Goal: Transaction & Acquisition: Purchase product/service

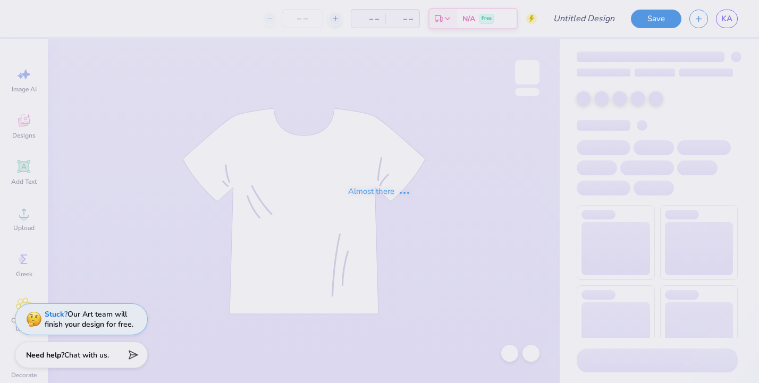
type input "potential design"
type input "75"
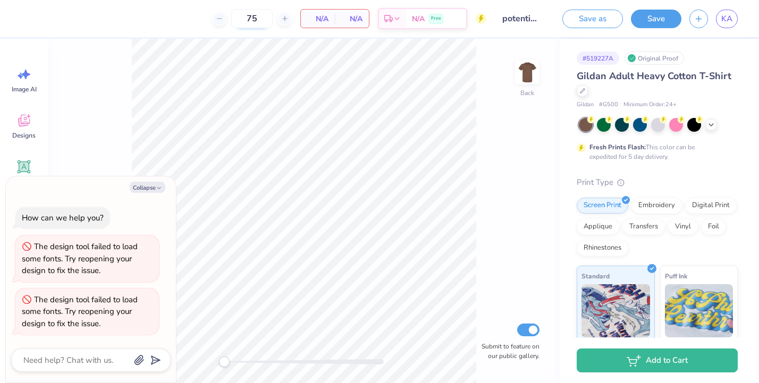
click at [262, 17] on input "75" at bounding box center [251, 18] width 41 height 19
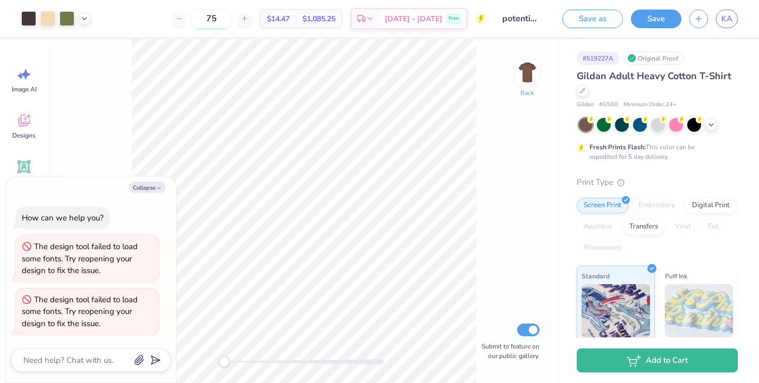
type textarea "x"
type input "7"
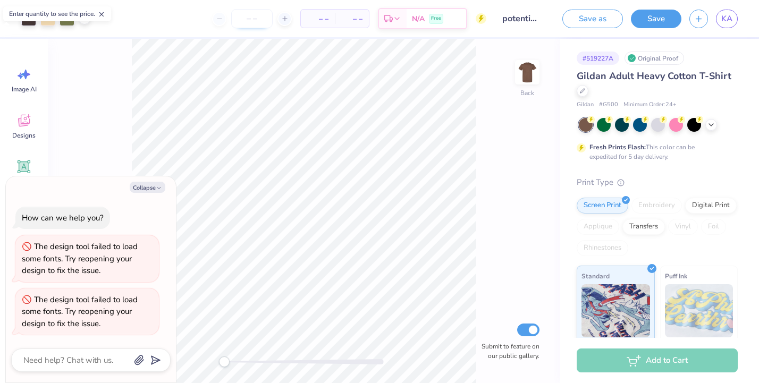
type textarea "x"
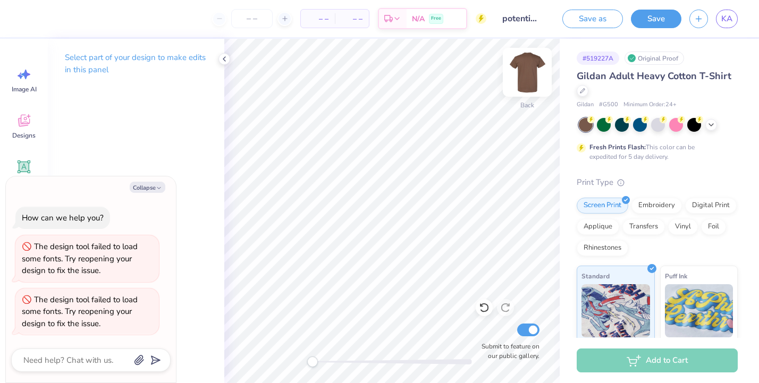
click at [523, 79] on img at bounding box center [527, 72] width 43 height 43
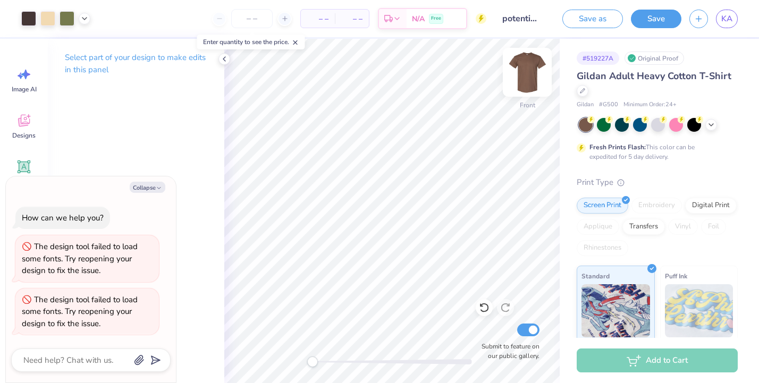
click at [528, 69] on img at bounding box center [527, 72] width 43 height 43
click at [525, 77] on img at bounding box center [527, 72] width 43 height 43
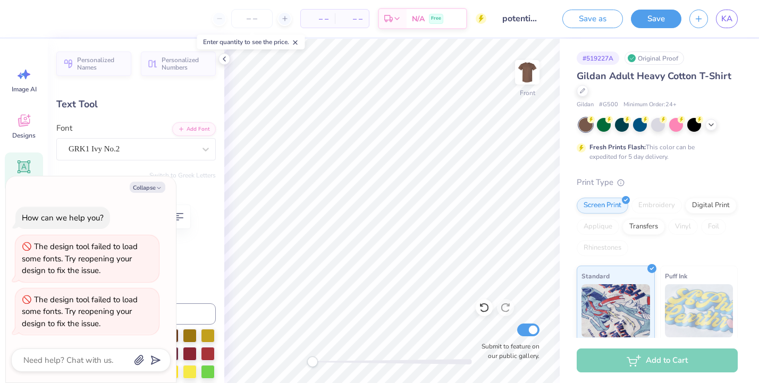
type textarea "x"
type input "0.0"
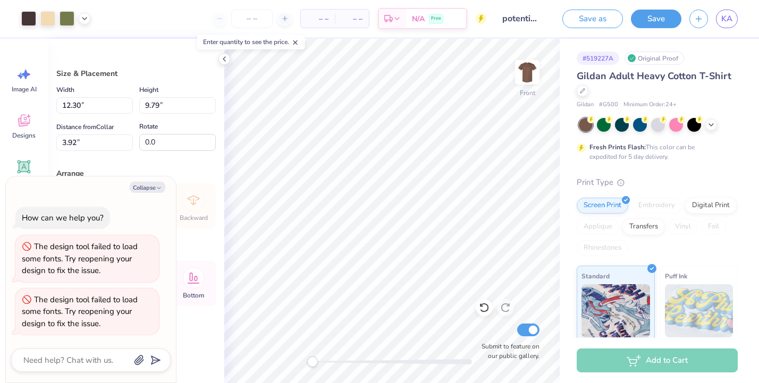
type textarea "x"
type input "3.43"
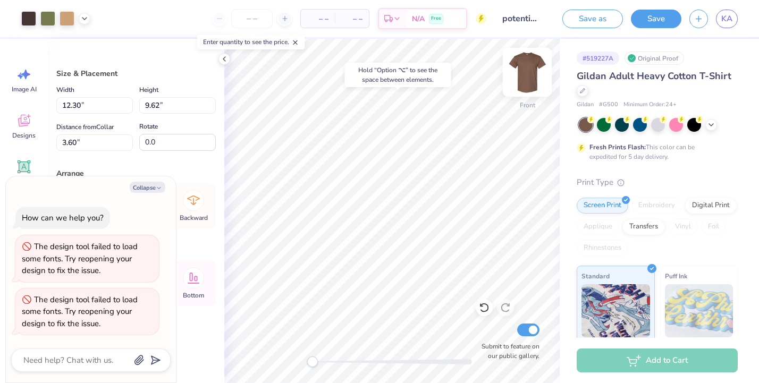
type textarea "x"
type input "3.54"
type textarea "x"
type input "3.33"
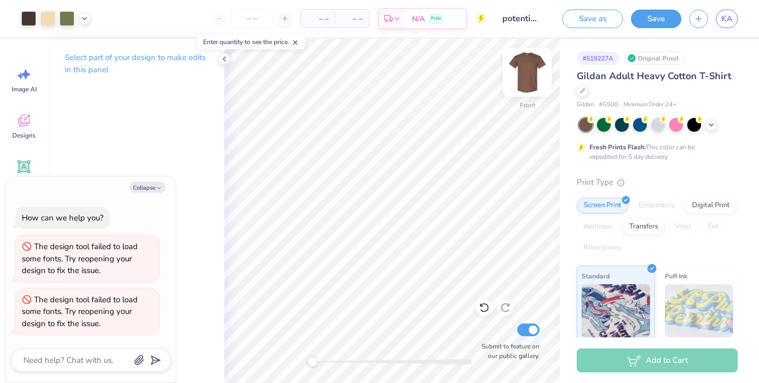
click at [530, 75] on img at bounding box center [527, 72] width 43 height 43
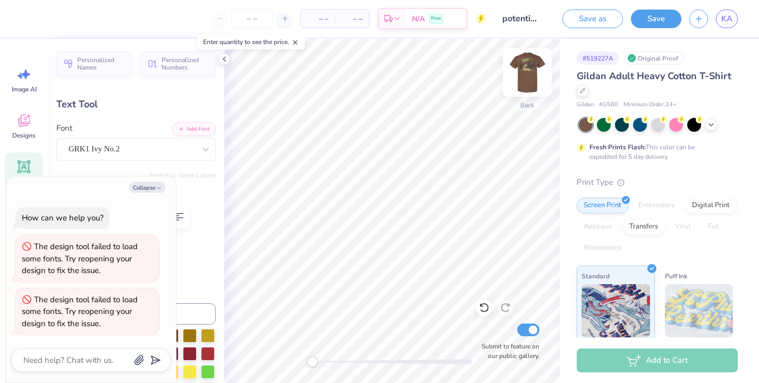
type textarea "x"
type input "-0.5"
type textarea "x"
type input "0.0"
type textarea "x"
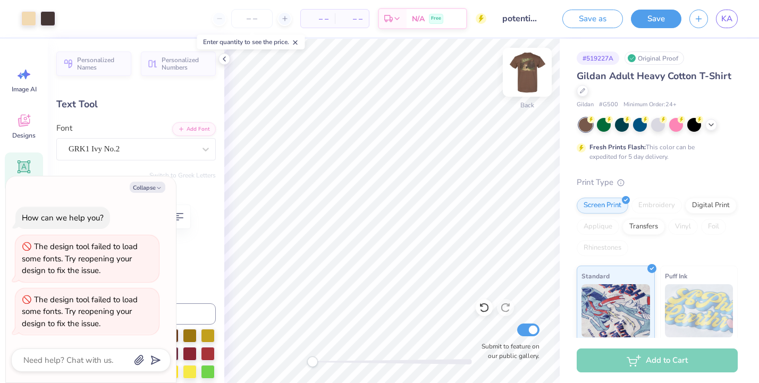
type input "4.48"
type input "1.61"
type input "2.83"
type input "-0.5"
type textarea "x"
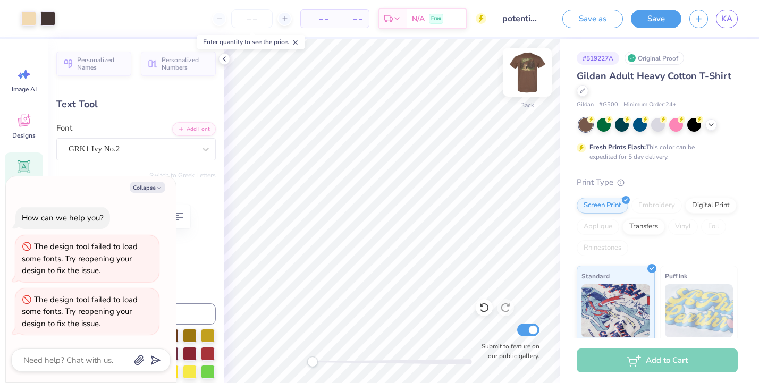
type input "0.0"
click at [529, 75] on img at bounding box center [527, 72] width 43 height 43
type textarea "x"
type input "5.49"
type input "0.39"
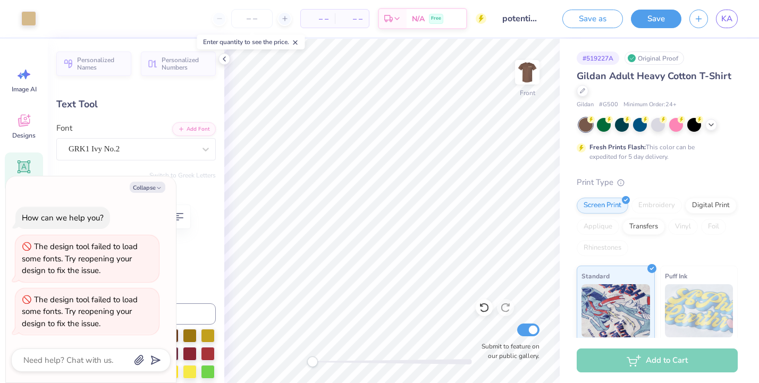
type input "12.67"
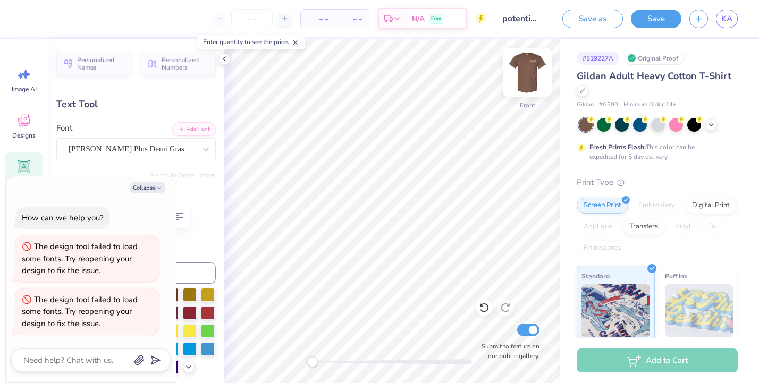
click at [525, 70] on img at bounding box center [527, 72] width 43 height 43
type textarea "x"
type input "5.58"
type input "0.40"
type input "11.04"
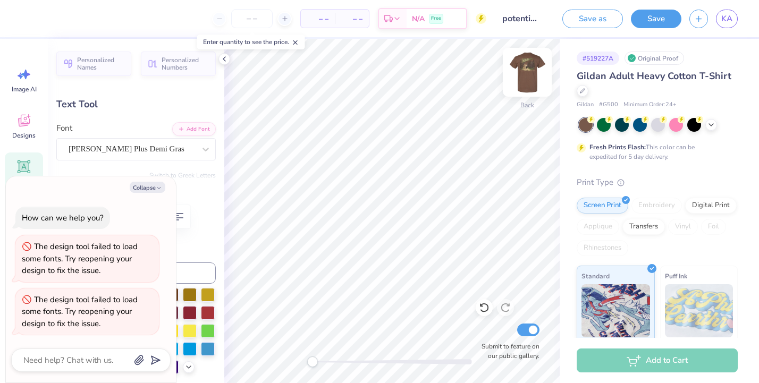
type textarea "x"
type textarea "[PERSON_NAME], NORTH"
type textarea "x"
type textarea "[PERSON_NAME], NORTH"
type textarea "x"
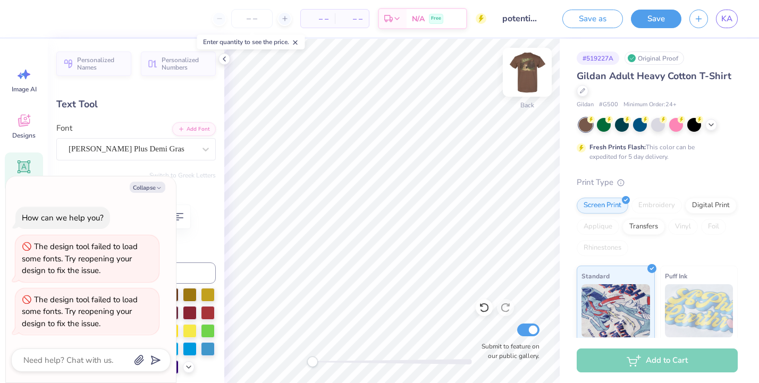
type textarea "[PERSON_NAME], NORT"
type textarea "x"
type textarea "[PERSON_NAME], [GEOGRAPHIC_DATA]"
type textarea "x"
type textarea "[PERSON_NAME], NO"
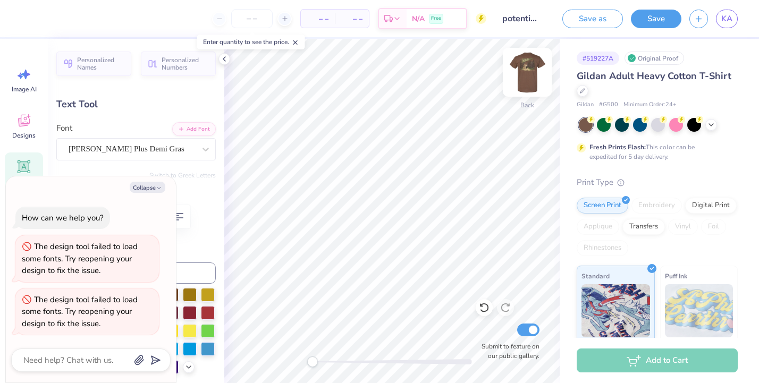
type textarea "x"
type textarea "[PERSON_NAME], N"
type textarea "x"
type textarea "[PERSON_NAME],"
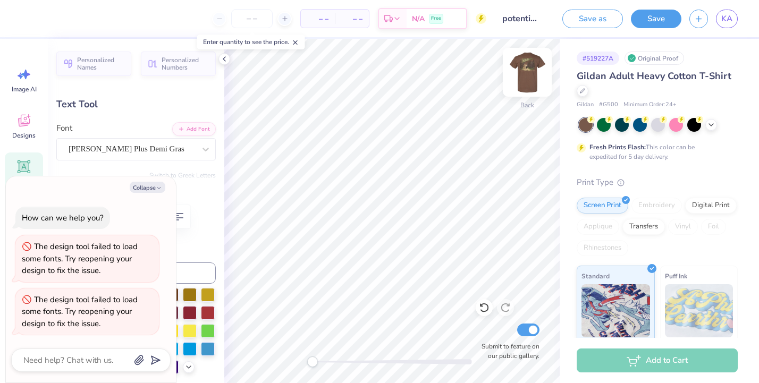
type textarea "x"
type textarea "[PERSON_NAME],"
type textarea "x"
type textarea "[PERSON_NAME]"
type textarea "x"
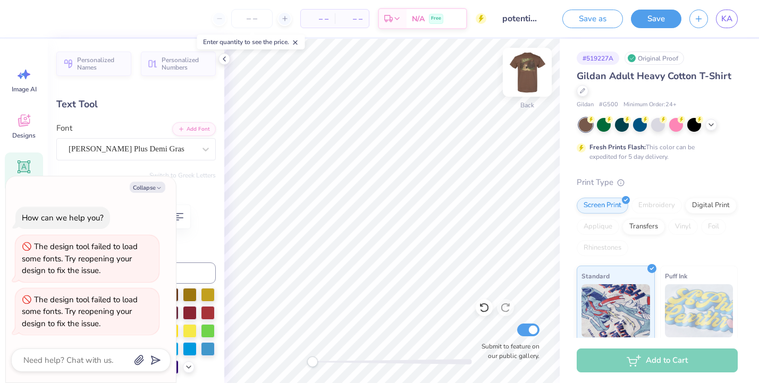
type textarea "BOON"
type textarea "x"
type textarea "BOO"
type textarea "x"
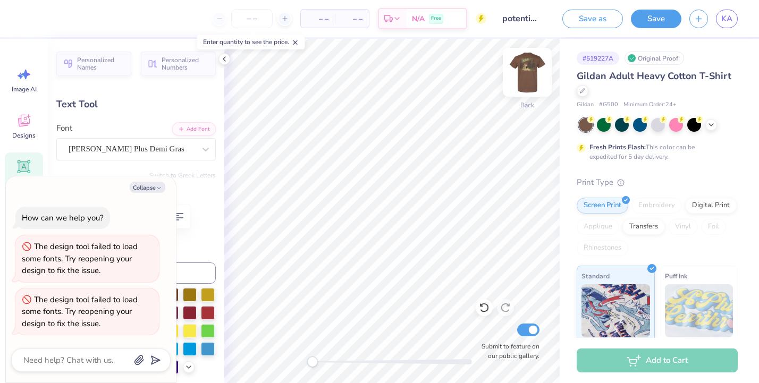
type textarea "BO"
type textarea "x"
type textarea "B"
type textarea "x"
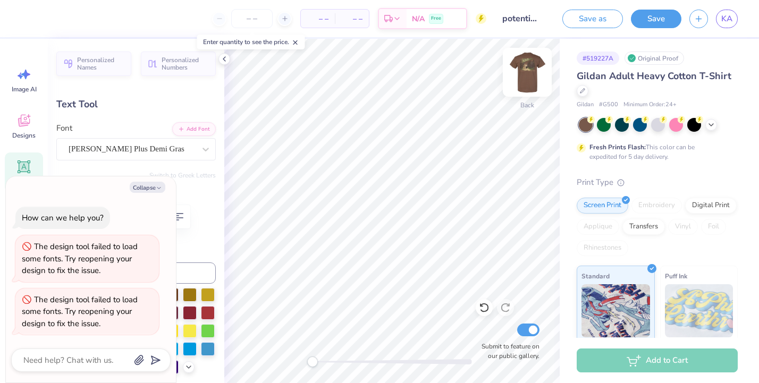
type textarea "p"
type textarea "x"
type textarea "pr"
type textarea "x"
type textarea "pre"
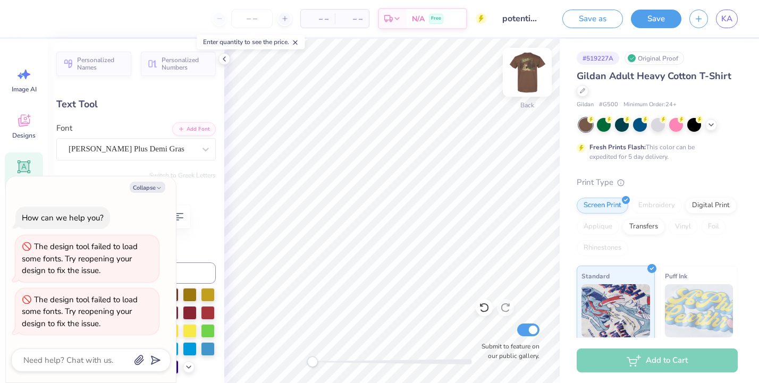
type textarea "x"
type textarea "pre"
type textarea "x"
type textarea "pre"
type textarea "x"
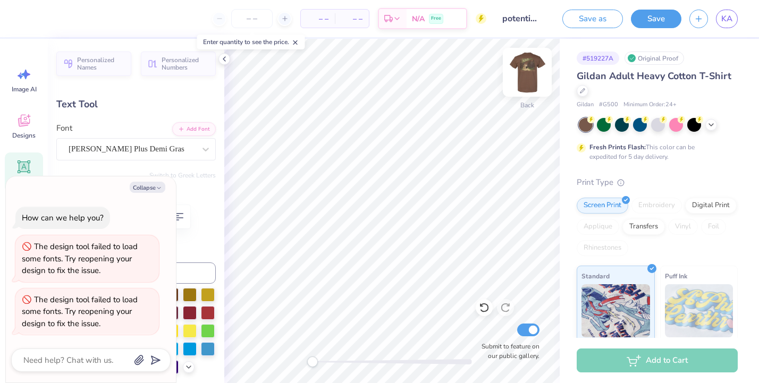
type textarea "pr"
type textarea "x"
type textarea "p"
type textarea "x"
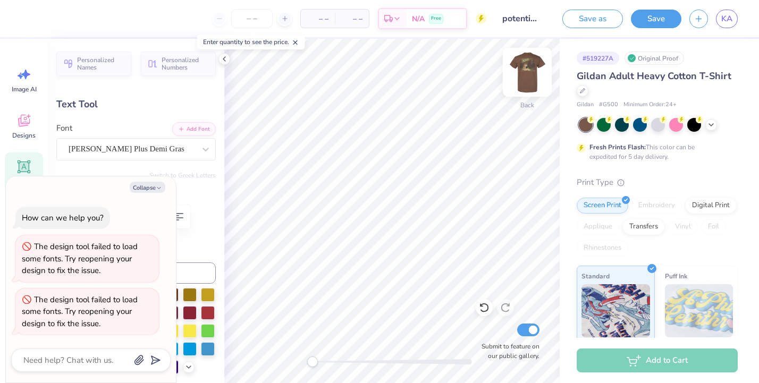
type textarea "P"
type textarea "x"
type textarea "PR"
type textarea "x"
type textarea "PRE"
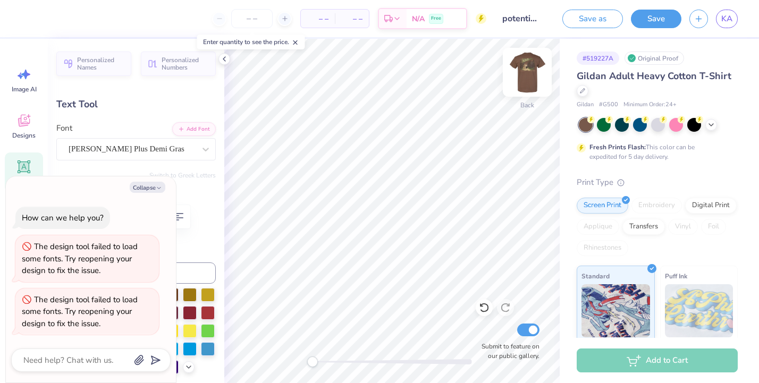
type textarea "x"
type textarea "PRE"
type textarea "x"
type textarea "PRE"
type textarea "x"
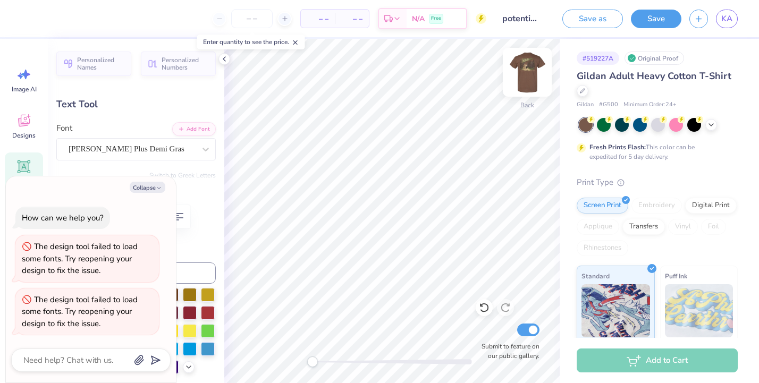
type textarea "PRE-"
type textarea "x"
type textarea "PRE-L"
type textarea "x"
type textarea "PRE-LA"
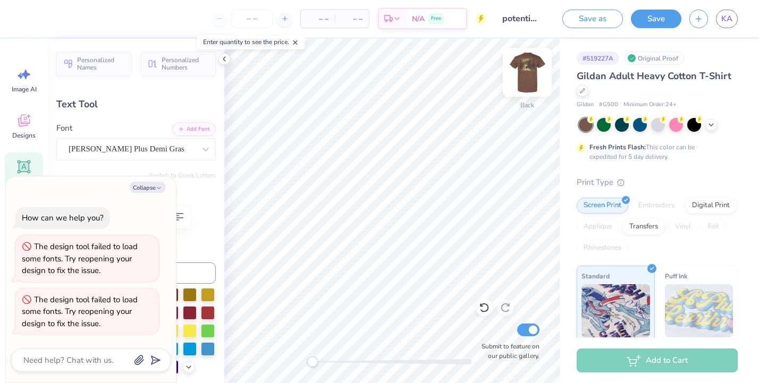
type textarea "x"
type textarea "PRE-LAW"
type textarea "x"
type textarea "PRE-LAW"
type textarea "x"
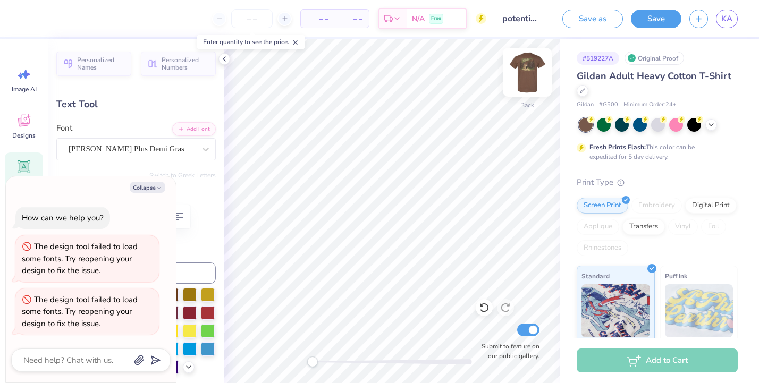
type textarea "PRE-LAW A"
type textarea "x"
type textarea "PRE-LAW AN"
type textarea "x"
type textarea "PRE-LAW A"
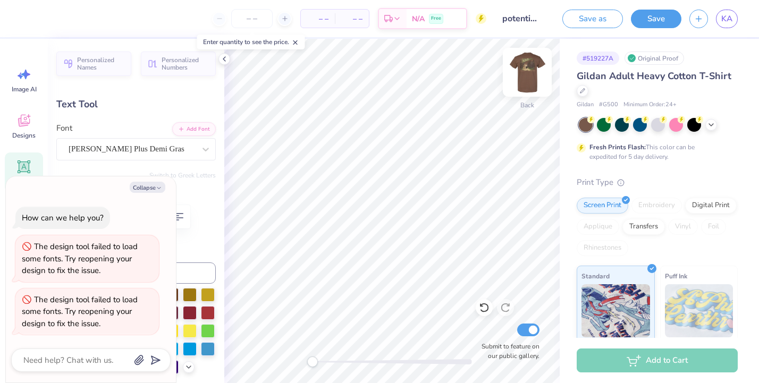
type textarea "x"
type textarea "PRE-LAW"
type textarea "x"
type textarea "PRE-LAW &"
type textarea "x"
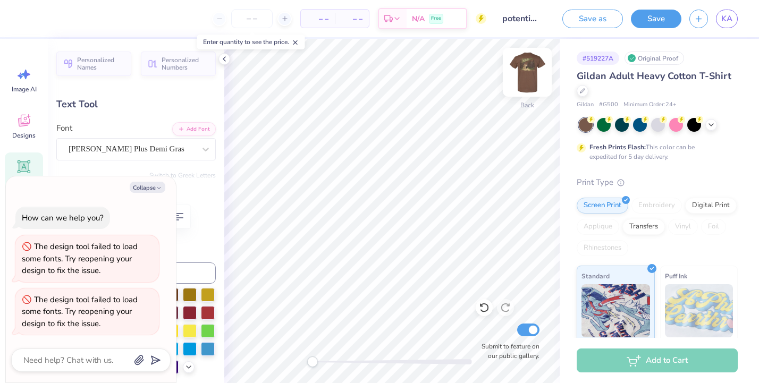
type textarea "PRE-LAW &"
type textarea "x"
type textarea "PRE-LAW & G"
type textarea "x"
type textarea "PRE-LAW & GO"
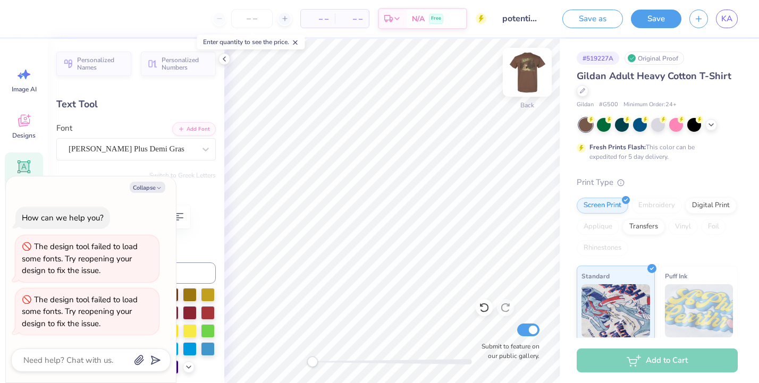
type textarea "x"
type textarea "PRE-LAW & GOV"
type textarea "x"
type textarea "PRE-LAW & [PERSON_NAME]"
type textarea "x"
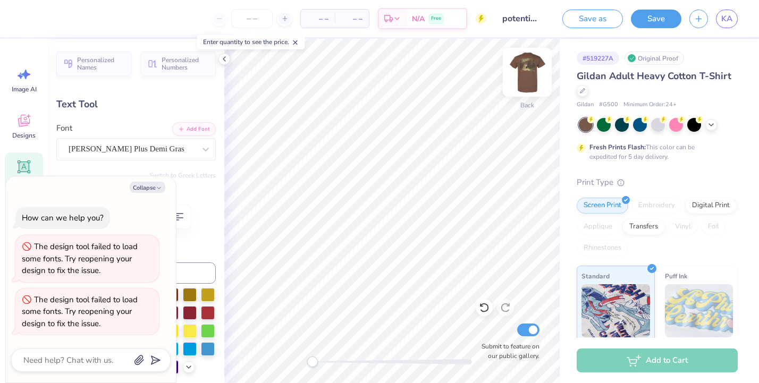
type textarea "PRE-LAW & [PERSON_NAME]"
type textarea "x"
type textarea "PRE-LAW & GOVERN"
type textarea "x"
type textarea "PRE-LAW & GOVERNM"
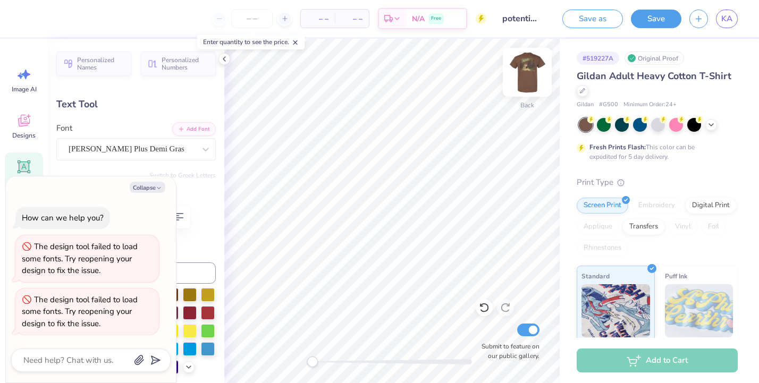
type textarea "x"
type textarea "PRE-LAW & GOVERNME"
type textarea "x"
type textarea "PRE-LAW & GOVERNMEN"
type textarea "x"
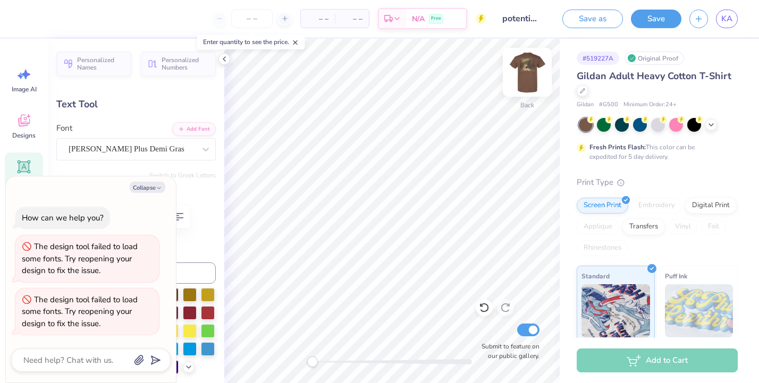
type textarea "PRE-LAW & GOVERNMENT"
type textarea "x"
type textarea "PRE-LAW & GOVERNMENT"
type textarea "x"
type textarea "PRE-LAW & GOVERNMENT F"
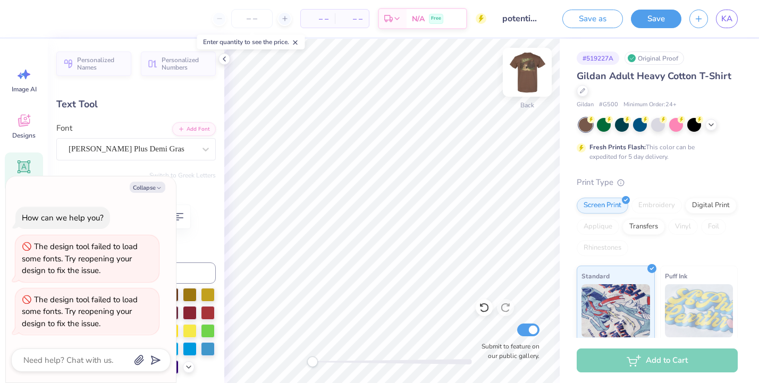
type textarea "x"
type textarea "PRE-LAW & GOVERNMENT FR"
type textarea "x"
type textarea "PRE-LAW & GOVERNMENT FRA"
type textarea "x"
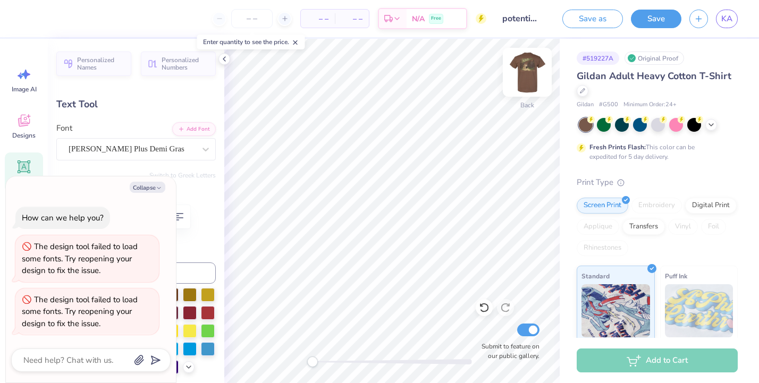
type textarea "PRE-LAW & GOVERNMENT FRAT"
type textarea "x"
type textarea "PRE-LAW & GOVERNMENT [PERSON_NAME]"
type textarea "x"
type textarea "PRE-LAW & GOVERNMENT FRATER"
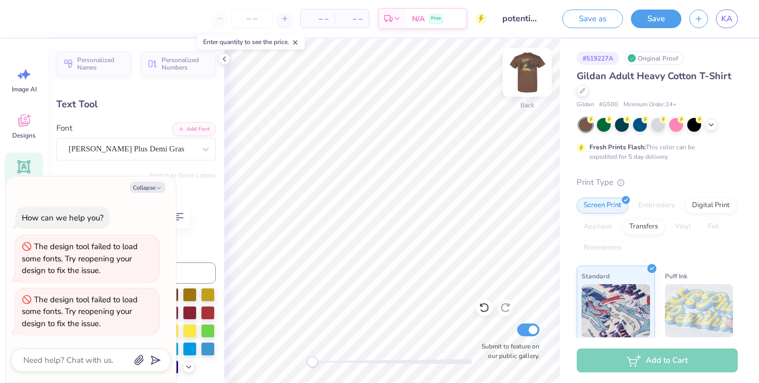
type textarea "x"
type textarea "PRE-LAW & GOVERNMENT FRATERN"
type textarea "x"
type textarea "PRE-LAW & GOVERNMENT FRATERNI"
type textarea "x"
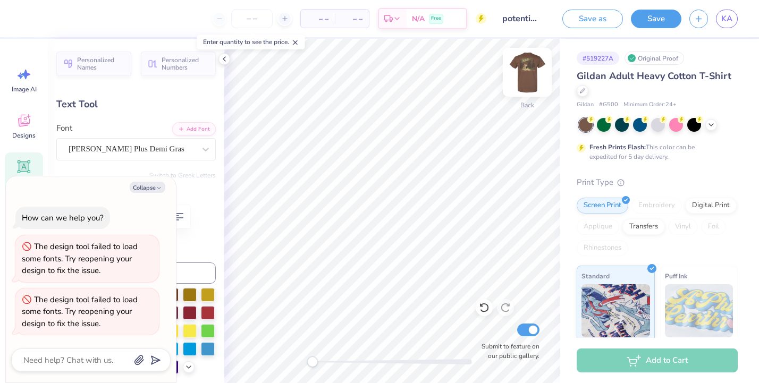
type textarea "PRE-LAW & GOVERNMENT FRATERNIT"
type textarea "x"
type textarea "PRE-LAW & GOVERNMENT FRATERNITY"
type textarea "x"
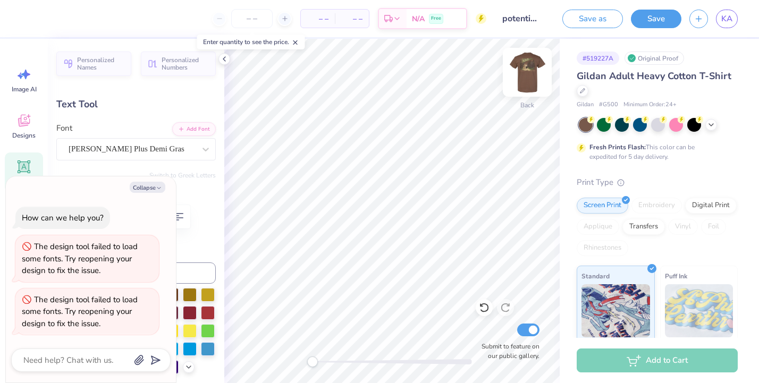
type textarea "PRE-LAW & GOVERNMENT FRATERNITY"
type textarea "x"
type input "8.22"
type input "0.34"
type input "11.07"
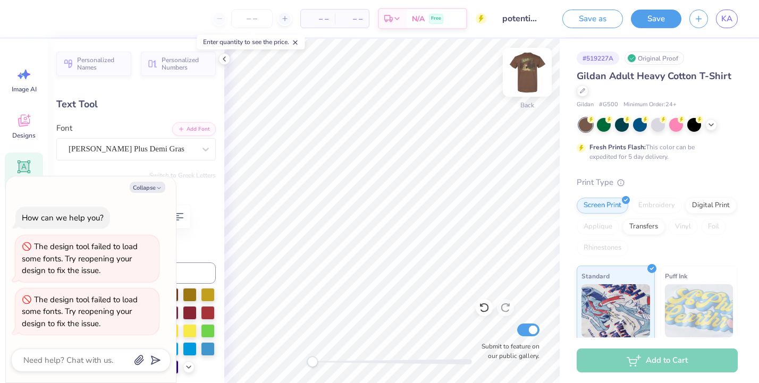
type textarea "x"
type input "5.94"
type input "0.24"
type input "11.04"
type textarea "x"
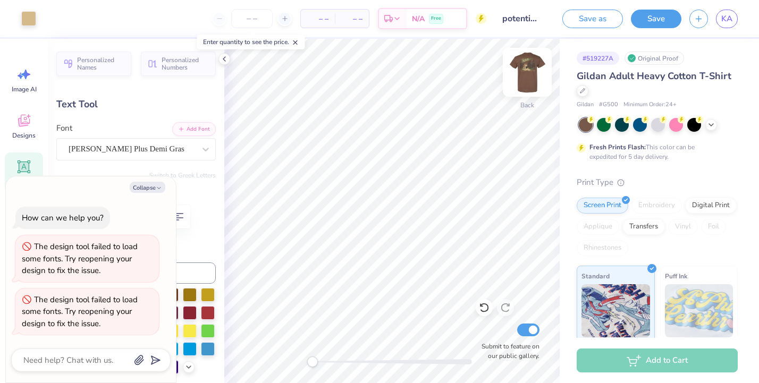
type input "5.09"
type textarea "x"
type input "4.48"
type input "1.61"
type input "3.00"
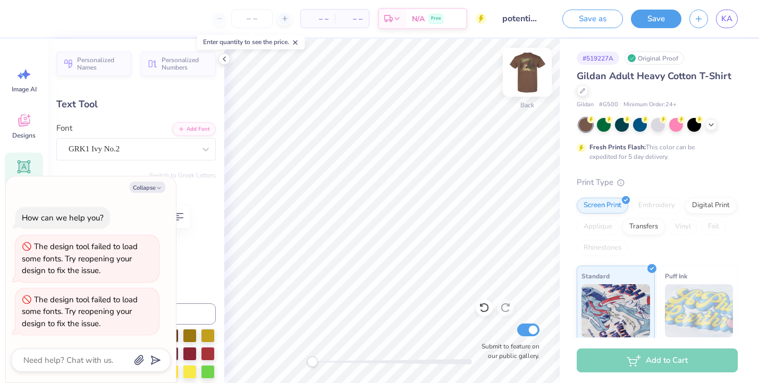
type input "-0.5"
type textarea "x"
type input "0.0"
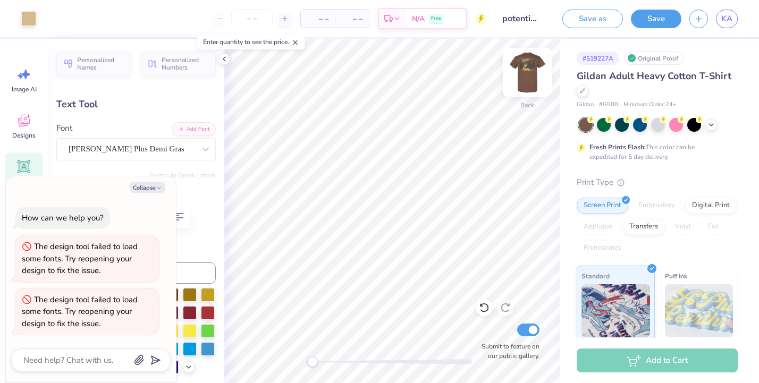
type textarea "x"
type input "5.94"
type input "0.24"
type input "5.24"
type textarea "x"
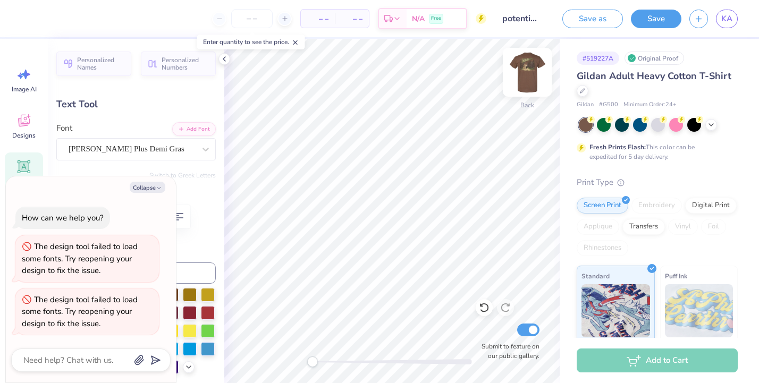
type input "5.83"
type input "4.99"
type textarea "x"
type input "4.94"
type textarea "x"
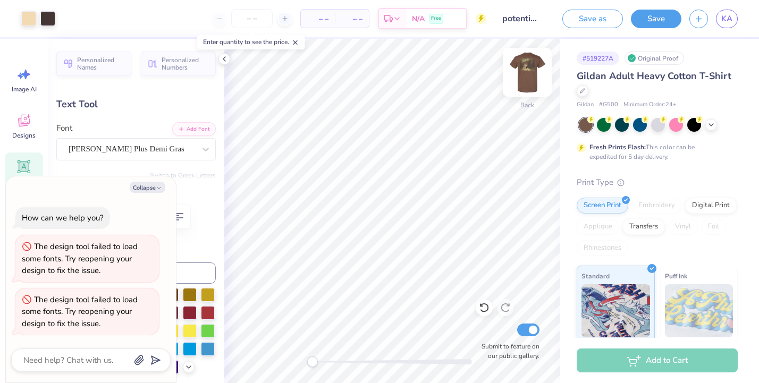
type input "4.48"
type input "1.61"
type input "3.00"
type input "-0.5"
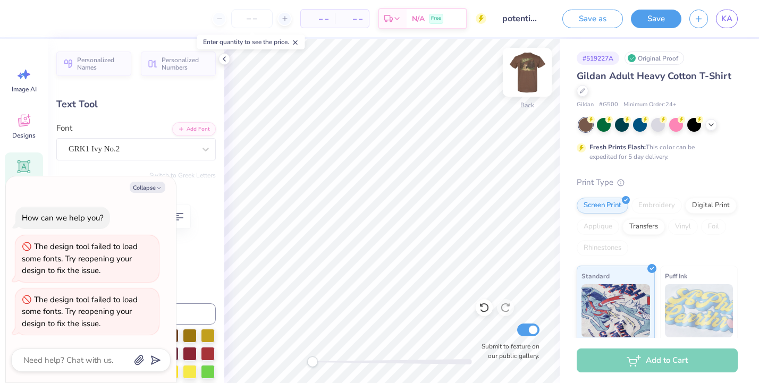
type textarea "x"
type input "0.0"
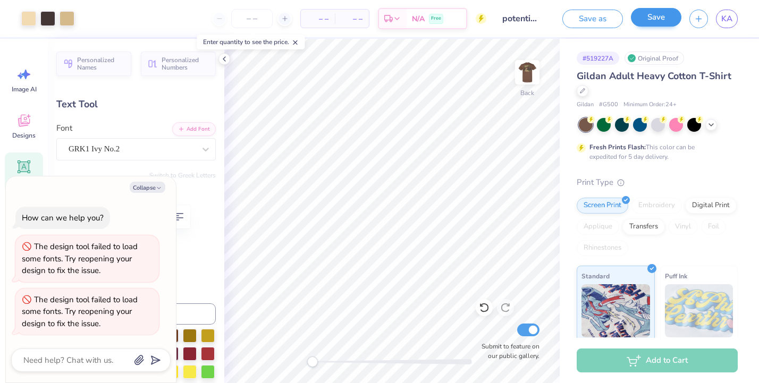
click at [648, 20] on button "Save" at bounding box center [656, 17] width 51 height 19
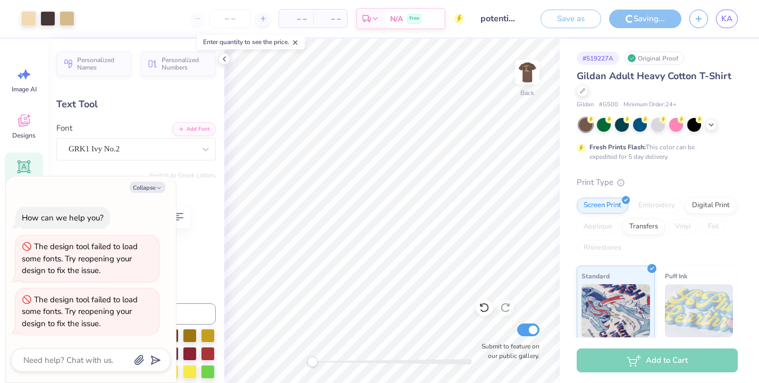
click at [653, 16] on div "Saving..." at bounding box center [645, 19] width 72 height 19
click at [327, 20] on span "– –" at bounding box center [330, 18] width 21 height 11
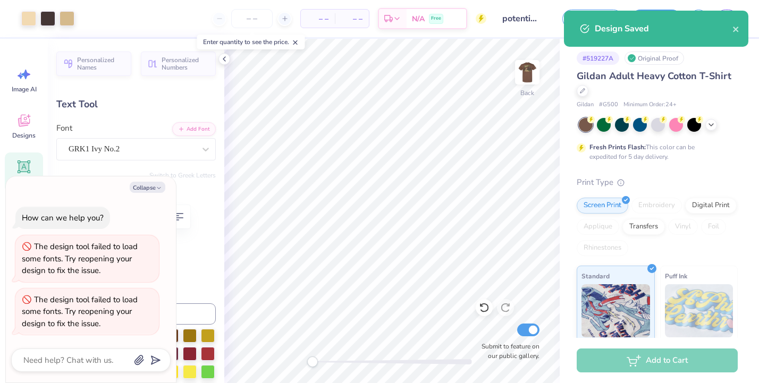
click at [229, 16] on div at bounding box center [252, 18] width 80 height 19
click at [736, 31] on icon "close" at bounding box center [736, 29] width 7 height 9
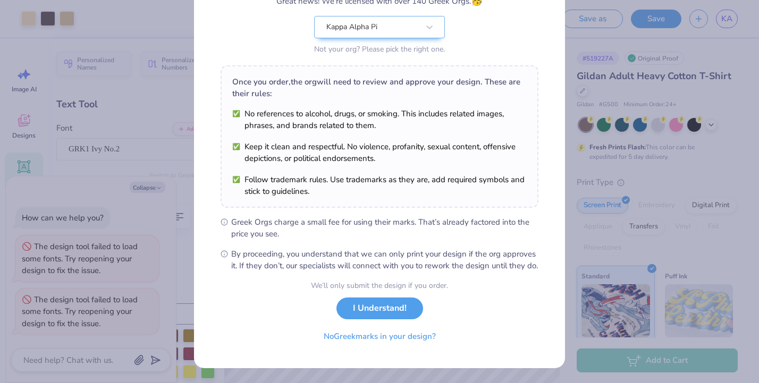
scroll to position [114, 0]
click at [385, 308] on button "I Understand!" at bounding box center [380, 306] width 87 height 22
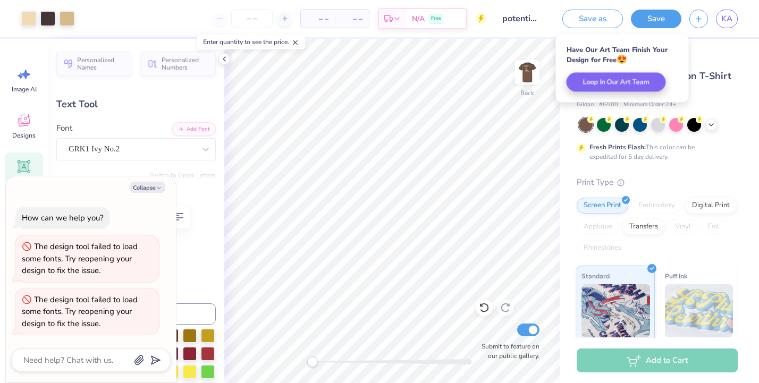
scroll to position [0, 0]
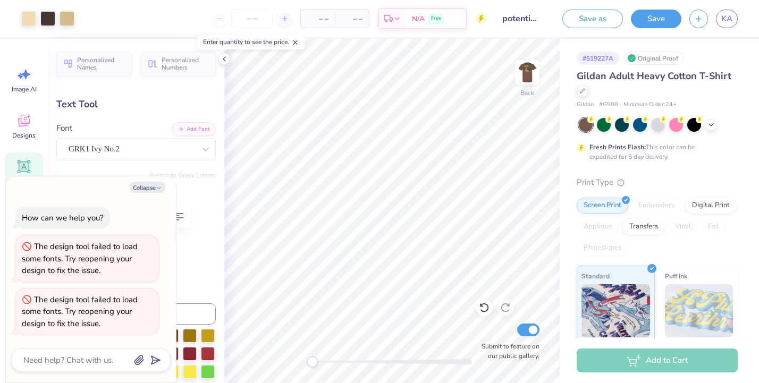
type textarea "x"
click at [632, 367] on div "Add to Cart" at bounding box center [657, 361] width 161 height 24
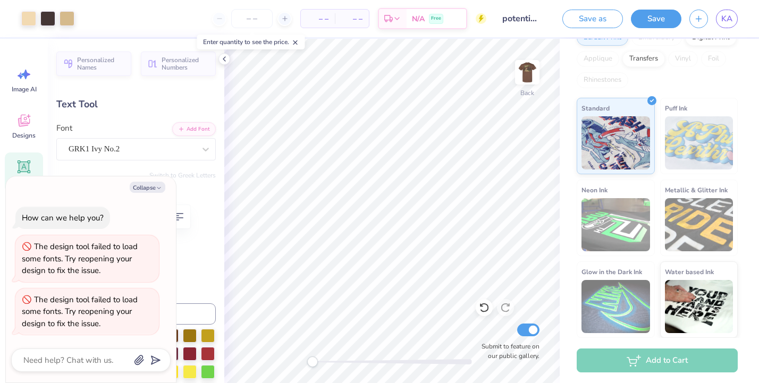
scroll to position [167, 0]
click at [256, 17] on input "number" at bounding box center [251, 18] width 41 height 19
click at [285, 20] on line at bounding box center [285, 18] width 0 height 4
type input "12"
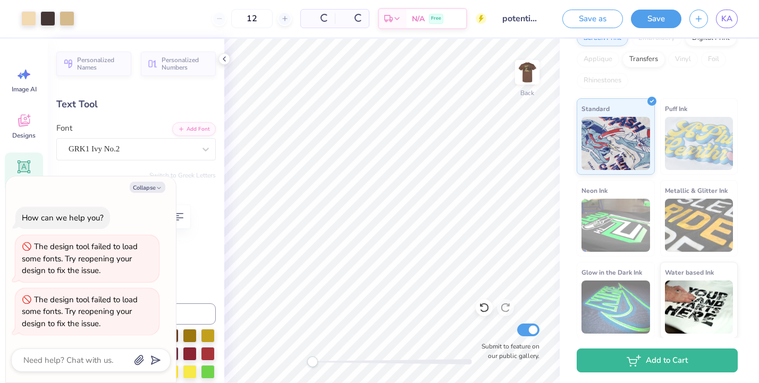
type textarea "x"
click at [238, 17] on input "12" at bounding box center [217, 18] width 41 height 19
type input "1"
type textarea "x"
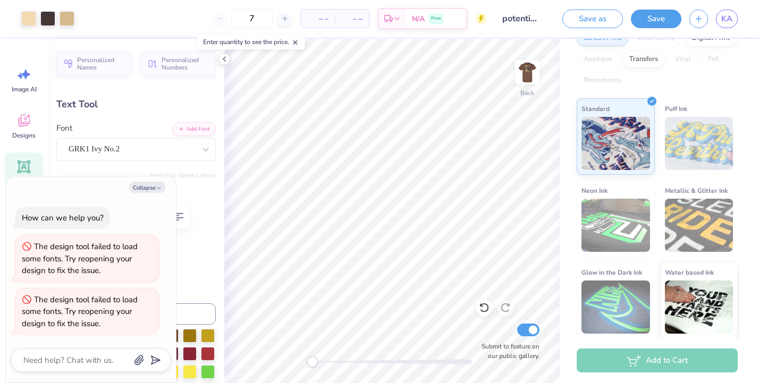
type input "79"
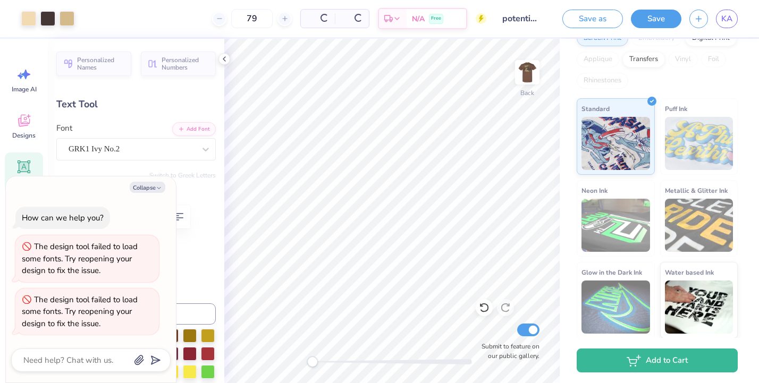
type textarea "x"
type input "7"
type textarea "x"
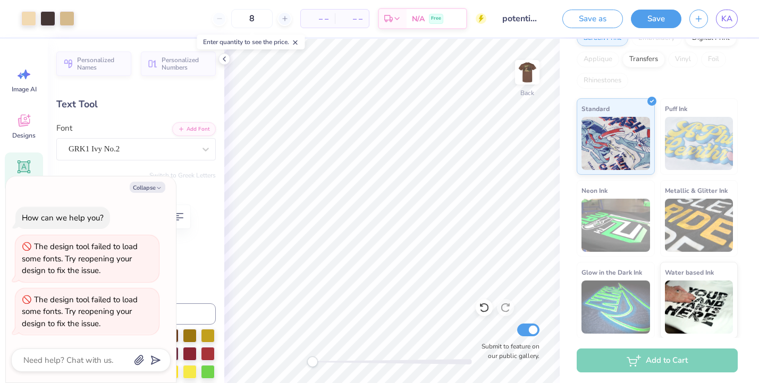
type input "80"
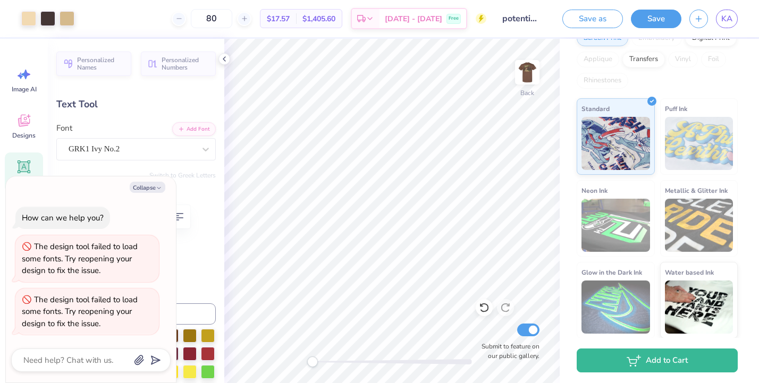
type textarea "x"
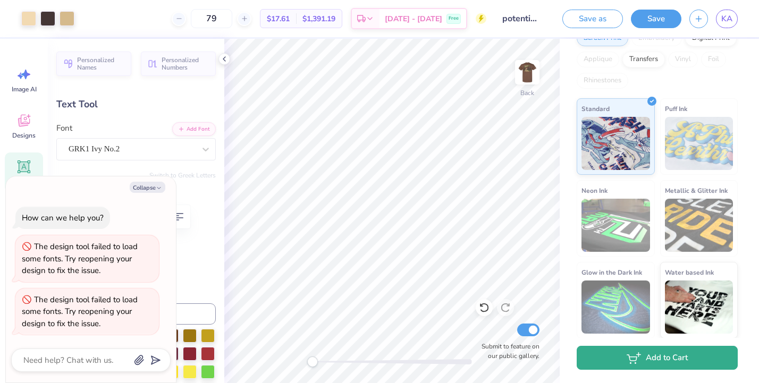
click at [646, 366] on button "Add to Cart" at bounding box center [657, 358] width 161 height 24
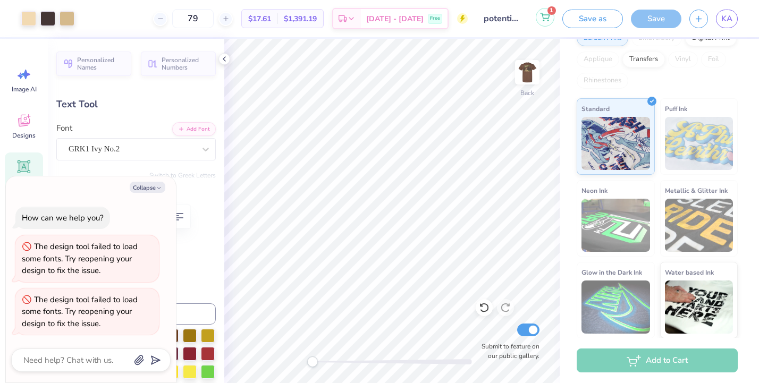
click at [547, 18] on icon at bounding box center [545, 17] width 10 height 9
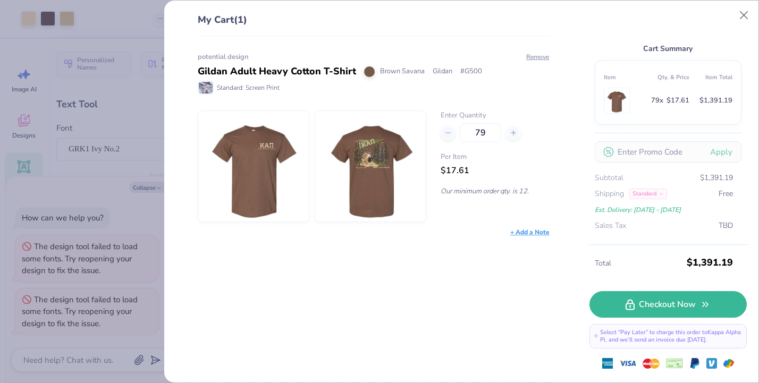
scroll to position [9, 0]
drag, startPoint x: 496, startPoint y: 131, endPoint x: 461, endPoint y: 130, distance: 35.1
click at [461, 130] on input "79" at bounding box center [480, 132] width 41 height 19
click at [744, 13] on button "Close" at bounding box center [744, 15] width 20 height 20
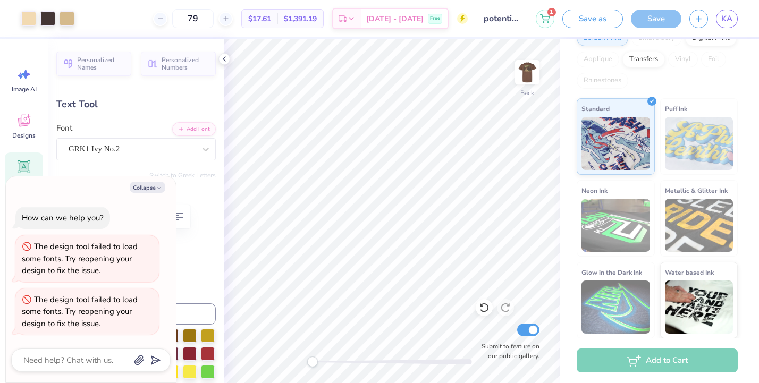
click at [650, 22] on div "Save" at bounding box center [656, 19] width 51 height 19
